Goal: Check status: Check status

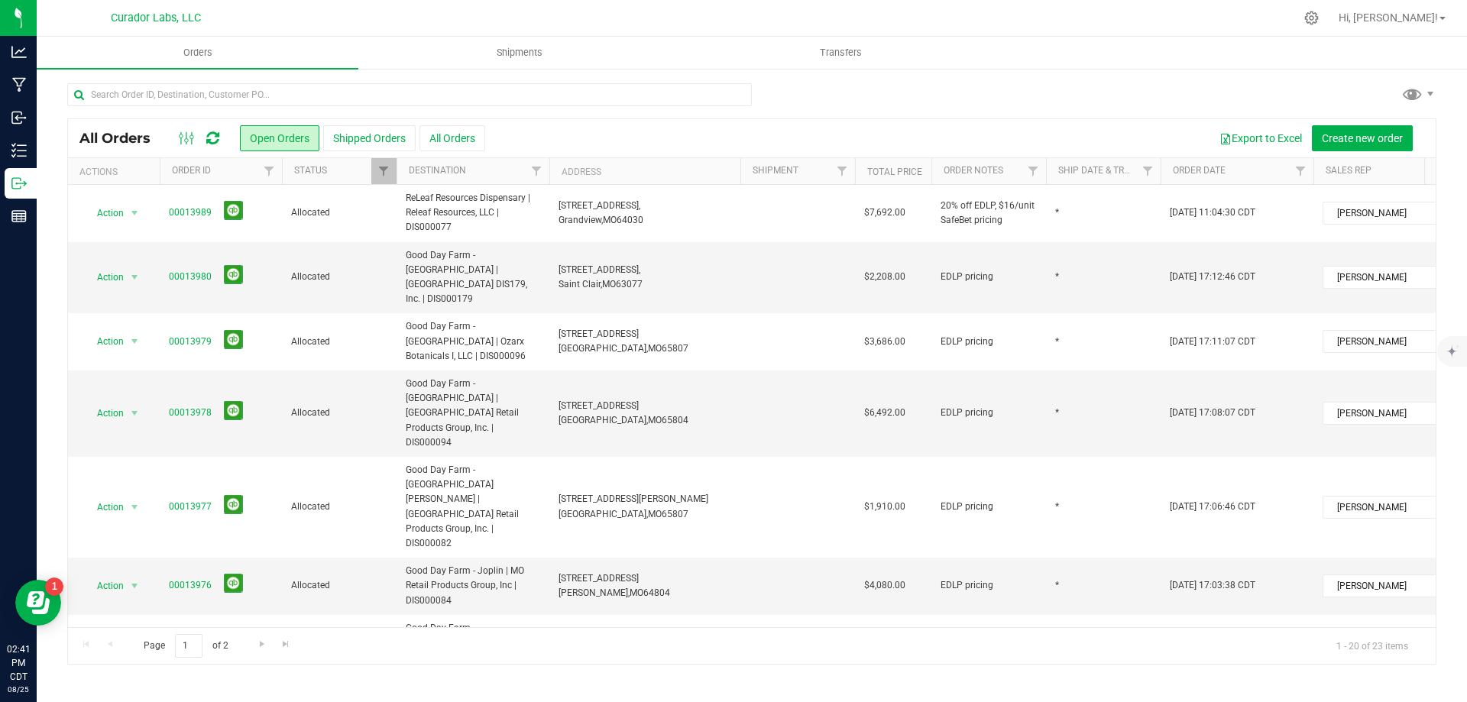
click at [212, 137] on icon at bounding box center [212, 138] width 13 height 15
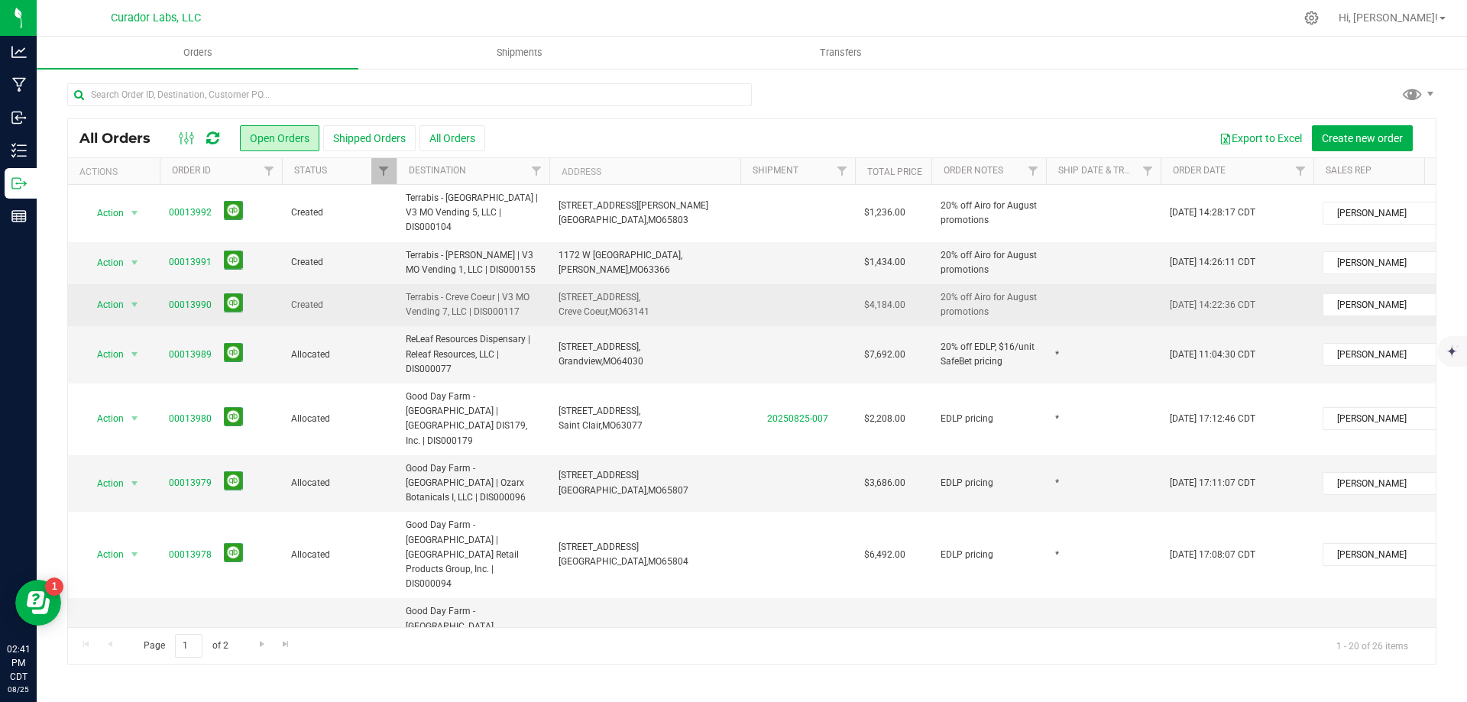
drag, startPoint x: 164, startPoint y: 289, endPoint x: 903, endPoint y: 290, distance: 738.6
click at [903, 290] on tr "Action Action Cancel order Change facility Clone order Edit order Mark as fully…" at bounding box center [824, 305] width 1512 height 42
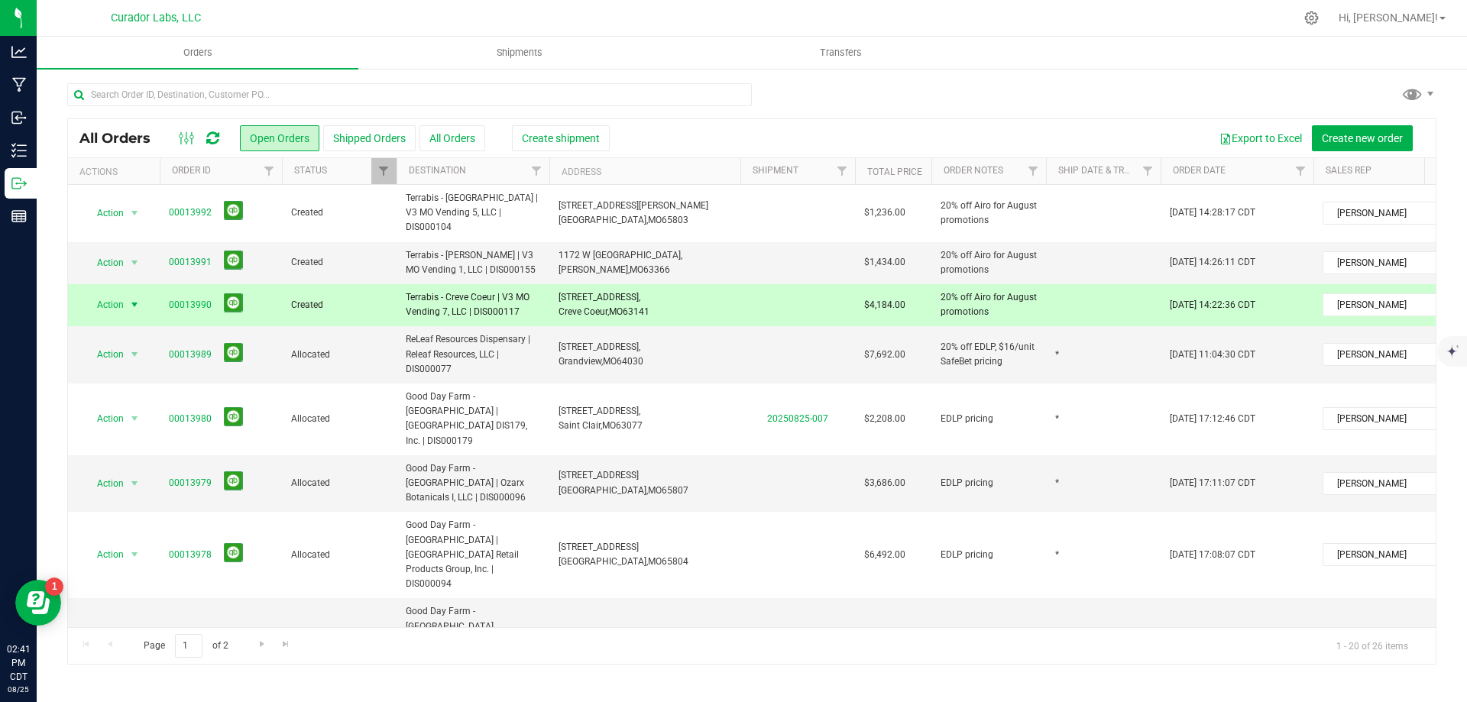
copy tr "00013990 Created Terrabis - Creve Coeur | V3 MO Vending 7, LLC | DIS000117 [STR…"
drag, startPoint x: 166, startPoint y: 245, endPoint x: 908, endPoint y: 251, distance: 742.5
click at [908, 251] on tr "Action Action Cancel order Change facility Clone order Edit order Mark as fully…" at bounding box center [824, 263] width 1512 height 42
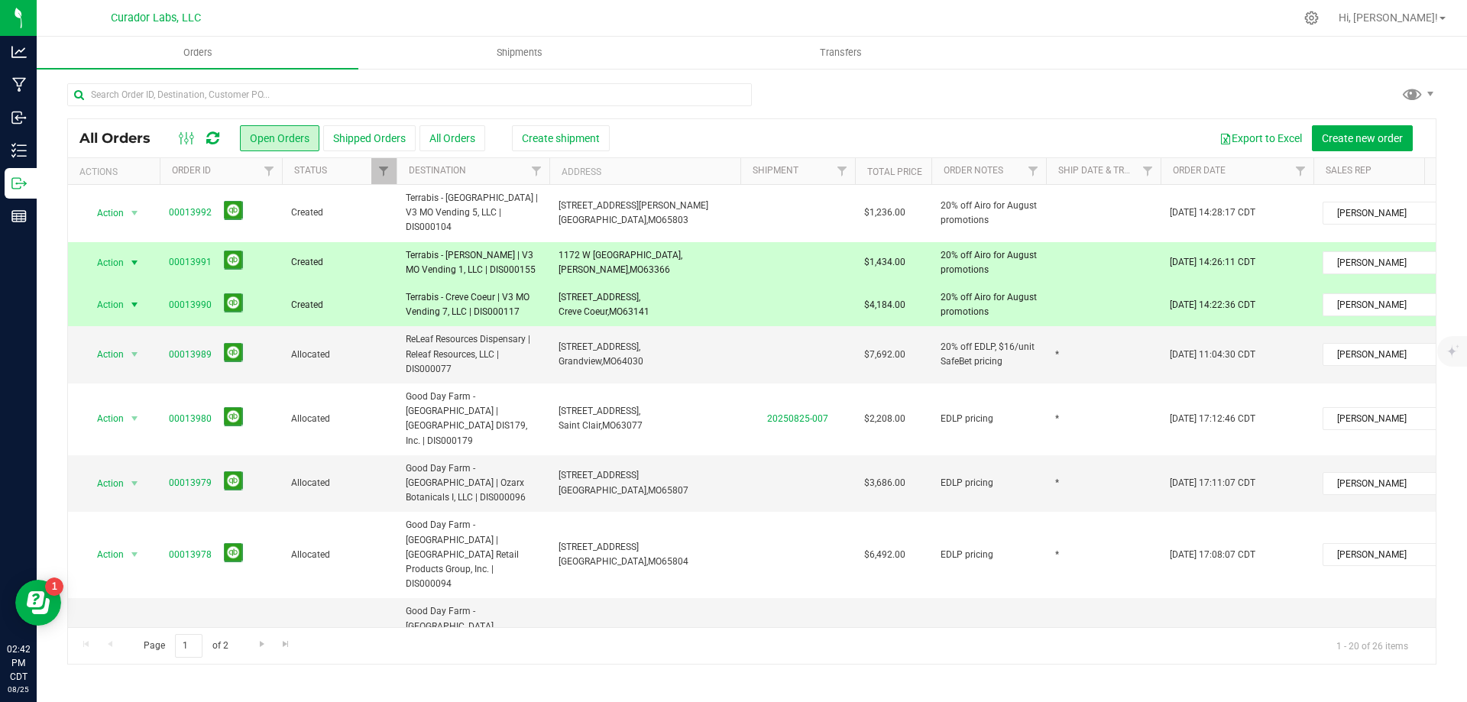
copy tr "00013991 Created Terrabis - [PERSON_NAME] | V3 MO Vending 1, LLC | DIS000155 [S…"
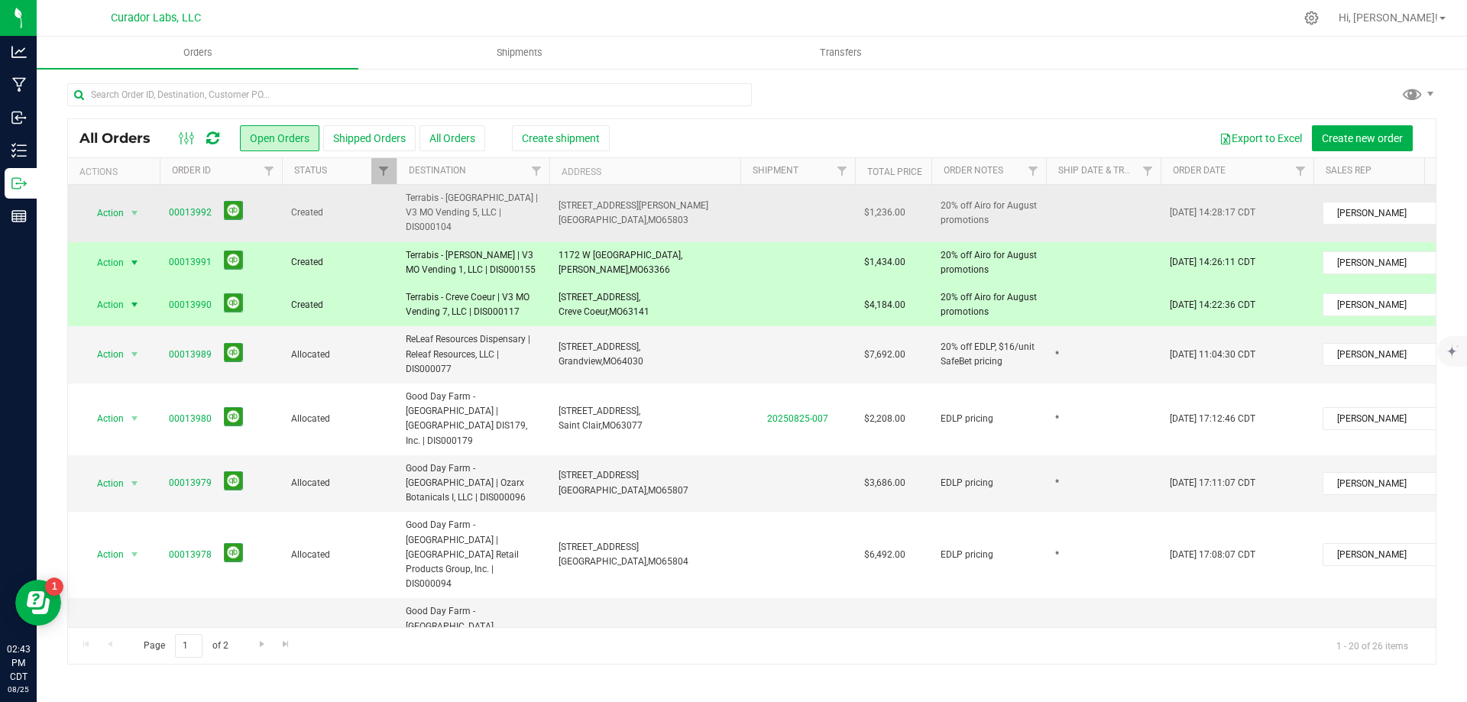
drag, startPoint x: 160, startPoint y: 202, endPoint x: 906, endPoint y: 202, distance: 746.3
click at [906, 202] on tr "Action Action Cancel order Change facility Clone order Edit order Mark as fully…" at bounding box center [824, 213] width 1512 height 57
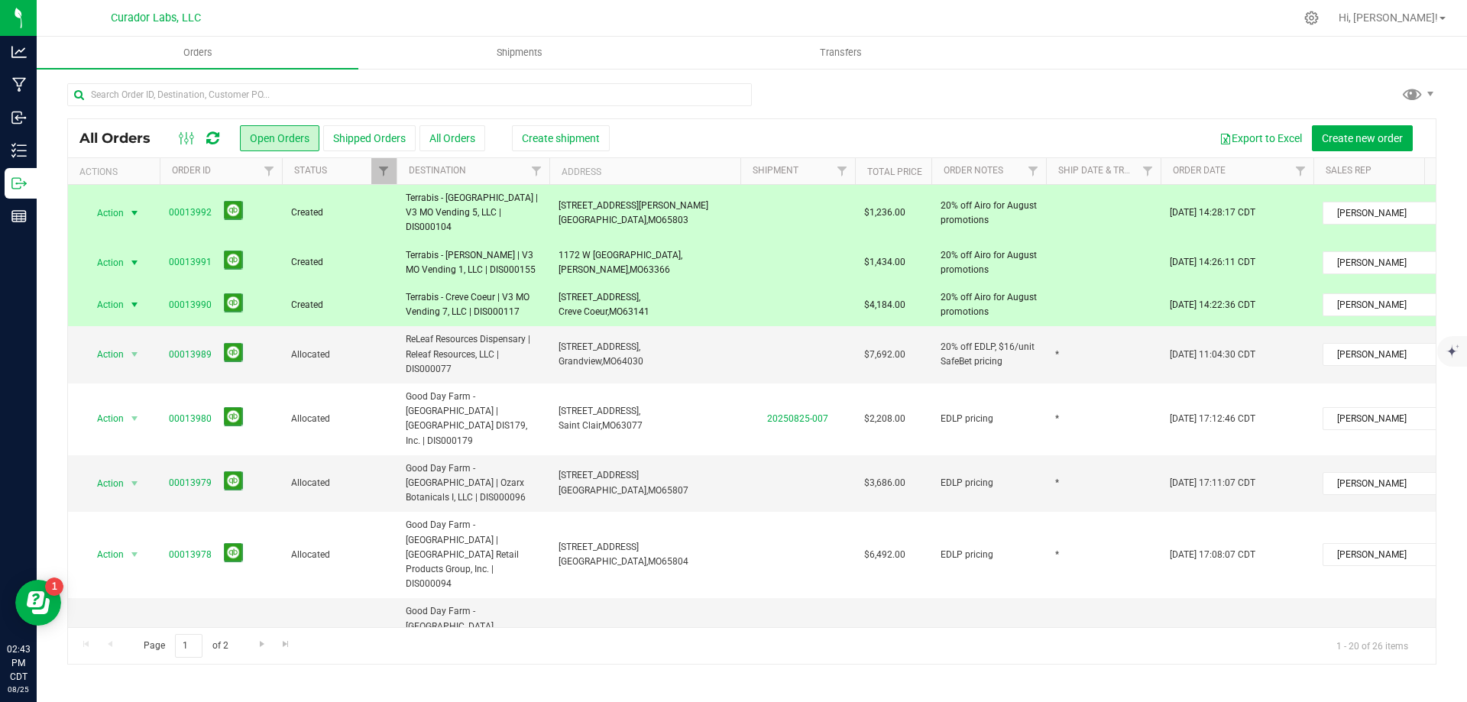
copy tr "00013992 Created Terrabis - [GEOGRAPHIC_DATA] | V3 MO Vending 5, LLC | DIS00010…"
